Goal: Connect with others: Establish contact or relationships with other users

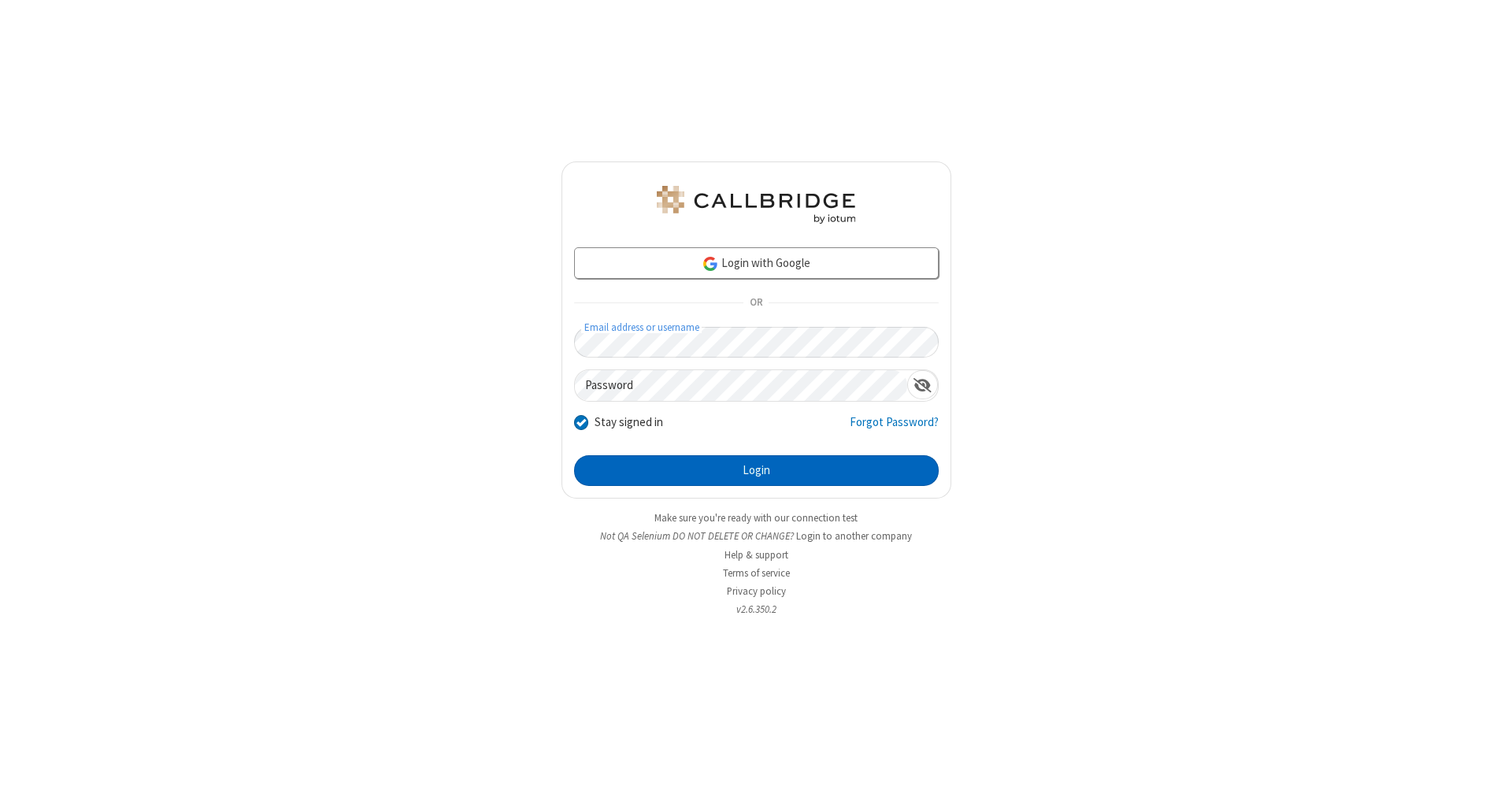
click at [756, 471] on button "Login" at bounding box center [757, 471] width 365 height 32
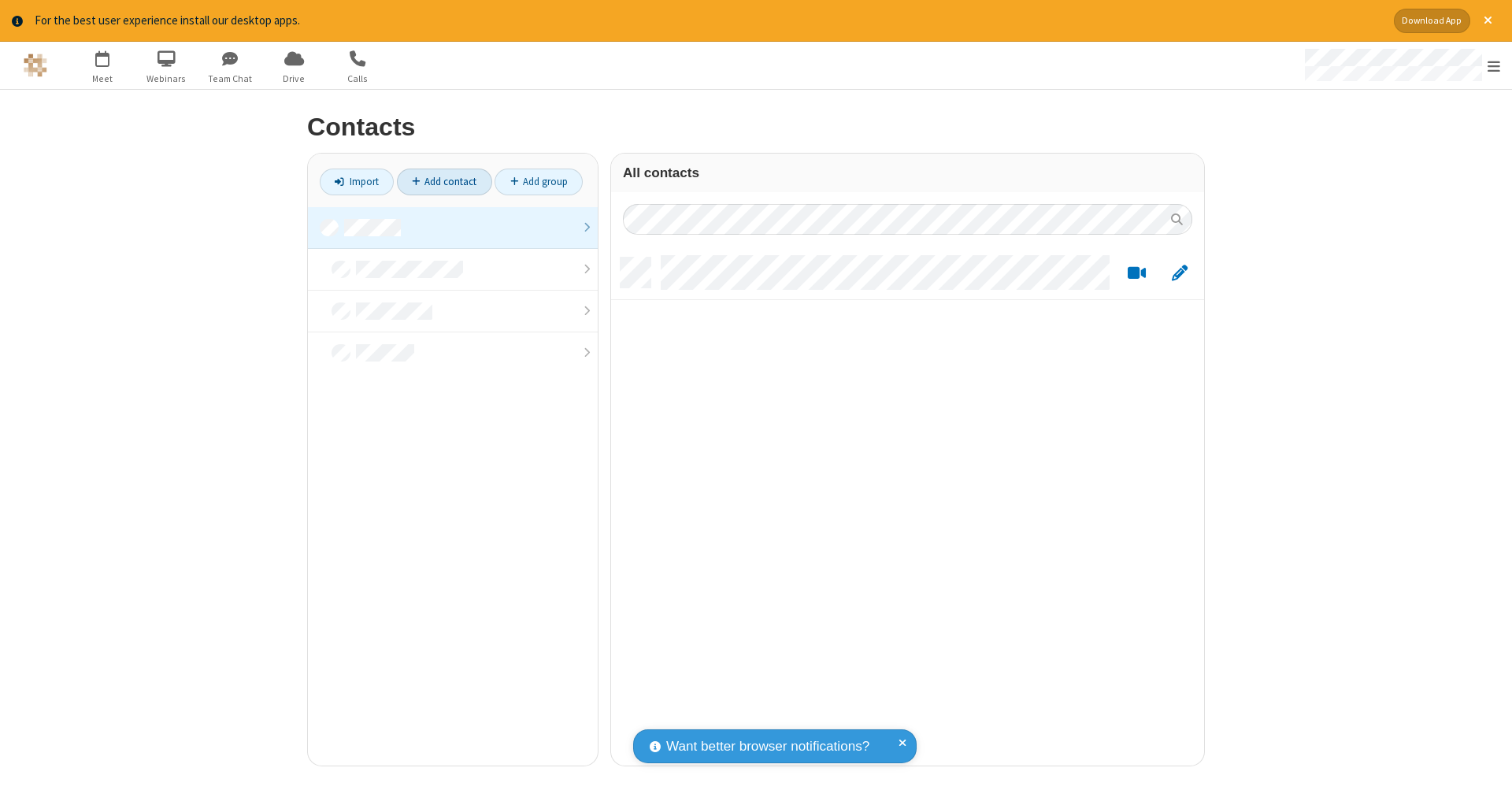
click at [444, 181] on link "Add contact" at bounding box center [445, 182] width 95 height 27
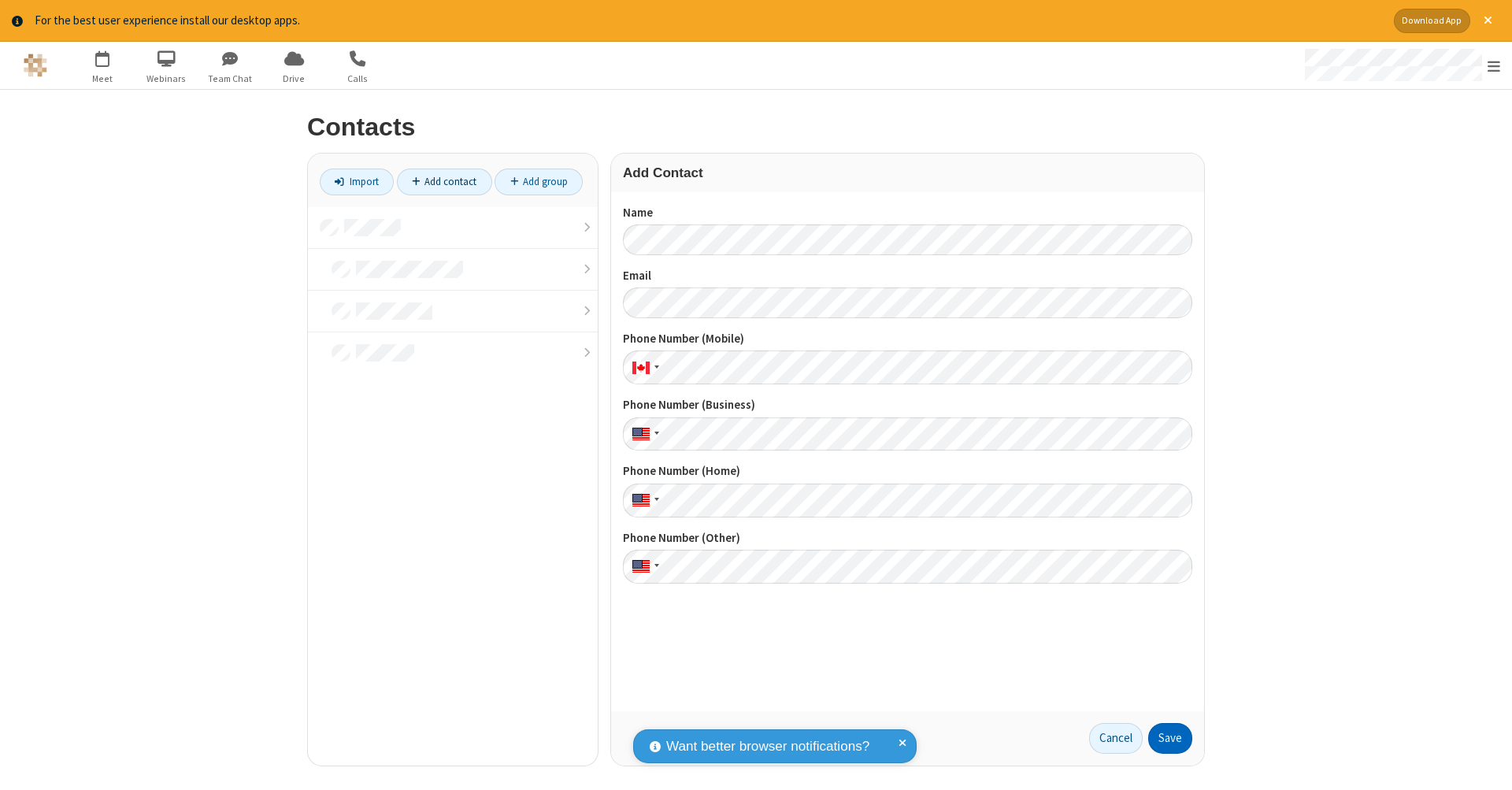
click at [1171, 738] on button "Save" at bounding box center [1170, 739] width 44 height 32
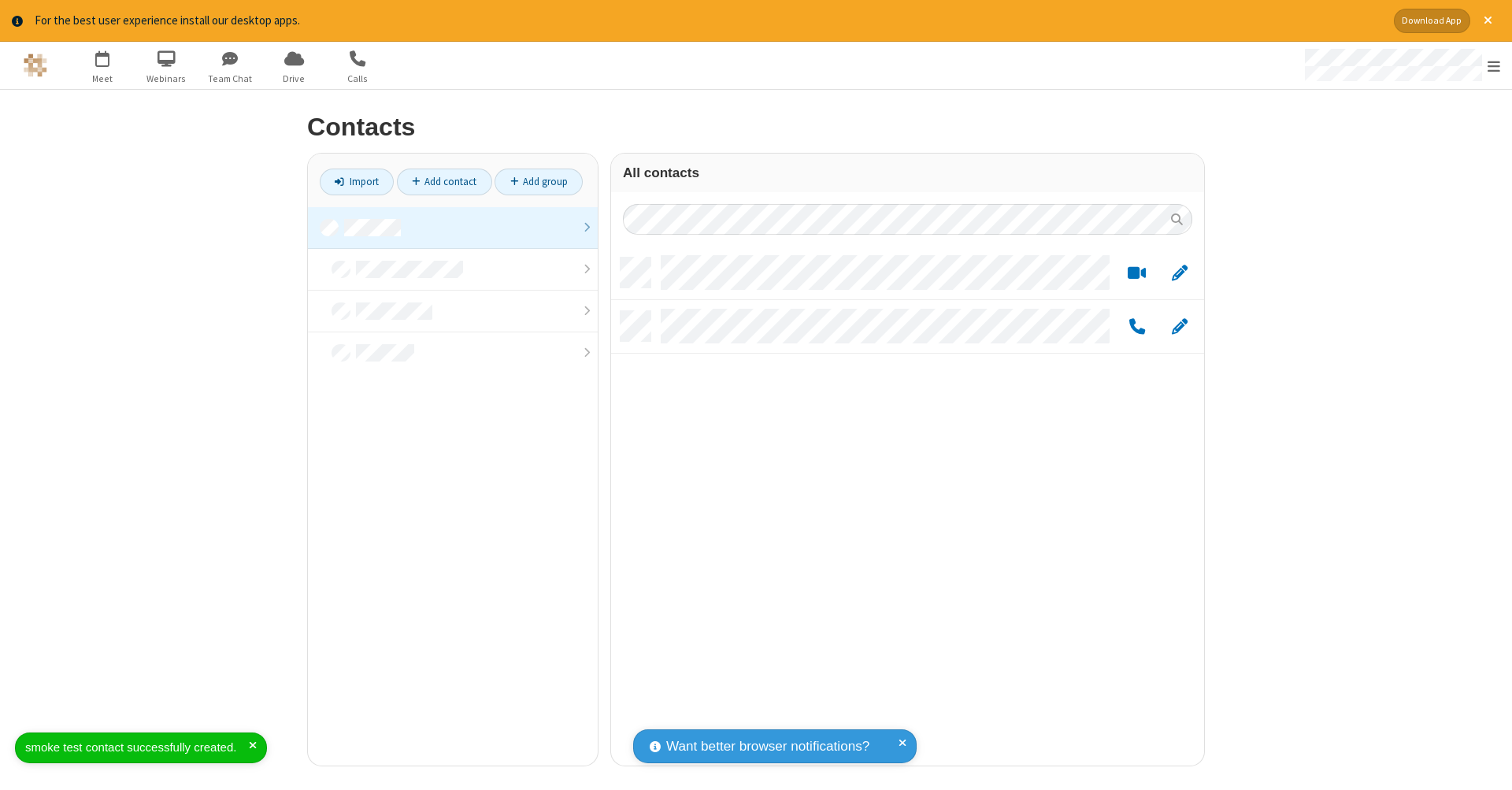
scroll to position [508, 581]
click at [444, 181] on link "Add contact" at bounding box center [445, 182] width 95 height 27
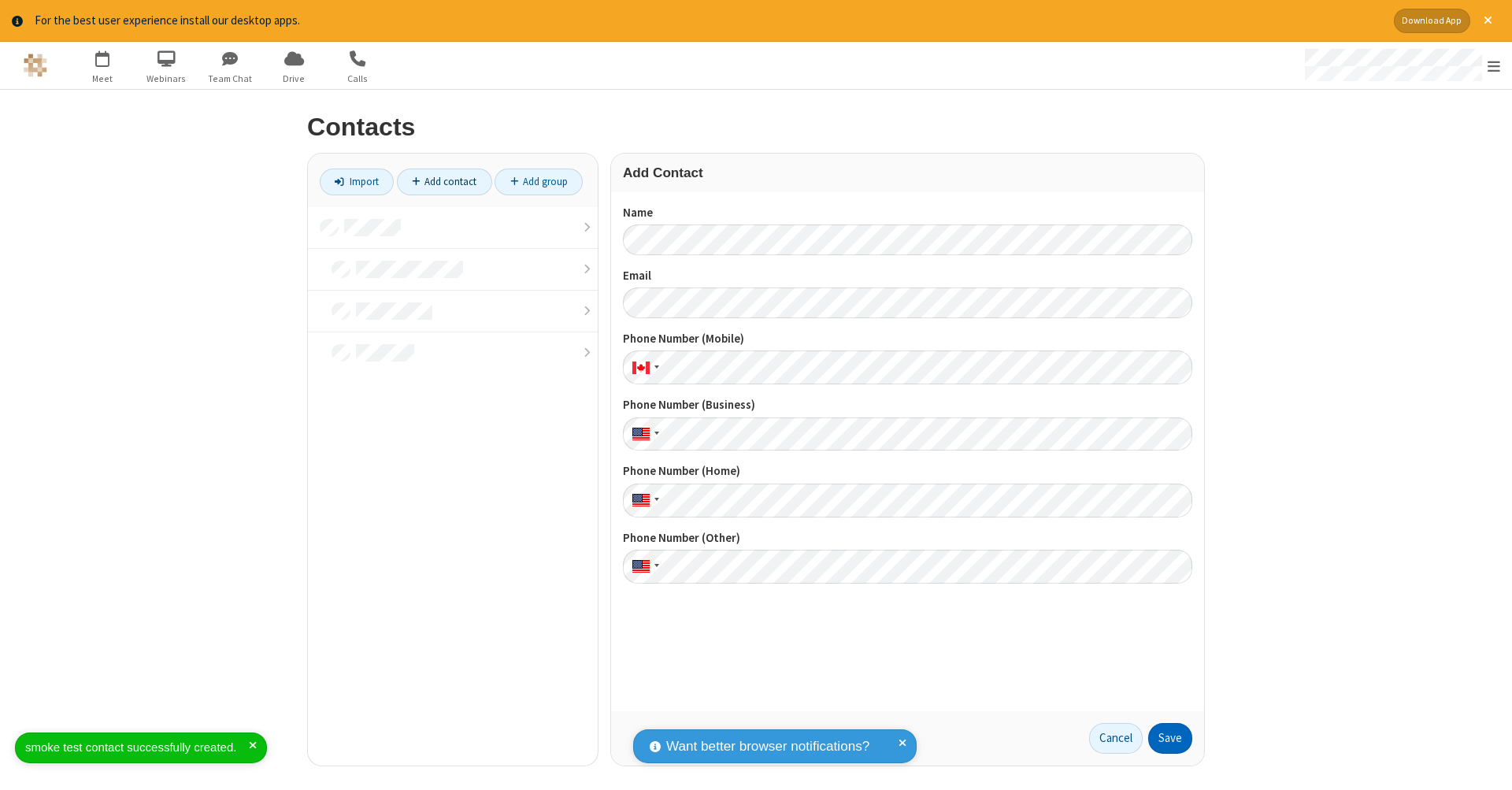
click at [1171, 738] on button "Save" at bounding box center [1170, 739] width 44 height 32
